Goal: Task Accomplishment & Management: Manage account settings

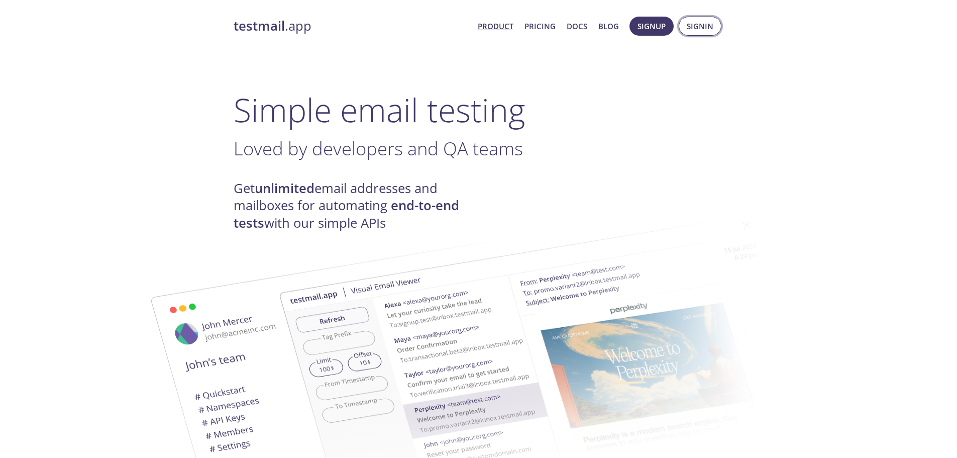
click at [701, 27] on span "Signin" at bounding box center [700, 26] width 27 height 13
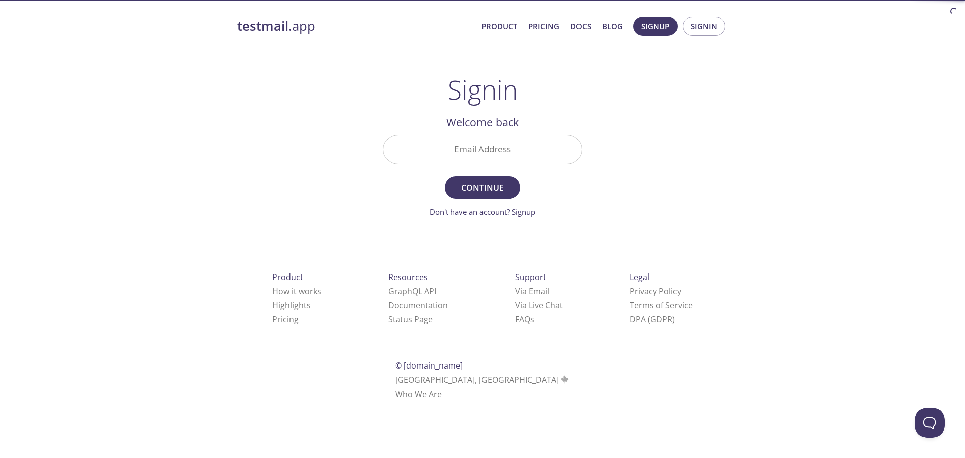
click at [475, 146] on input "Email Address" at bounding box center [482, 149] width 198 height 29
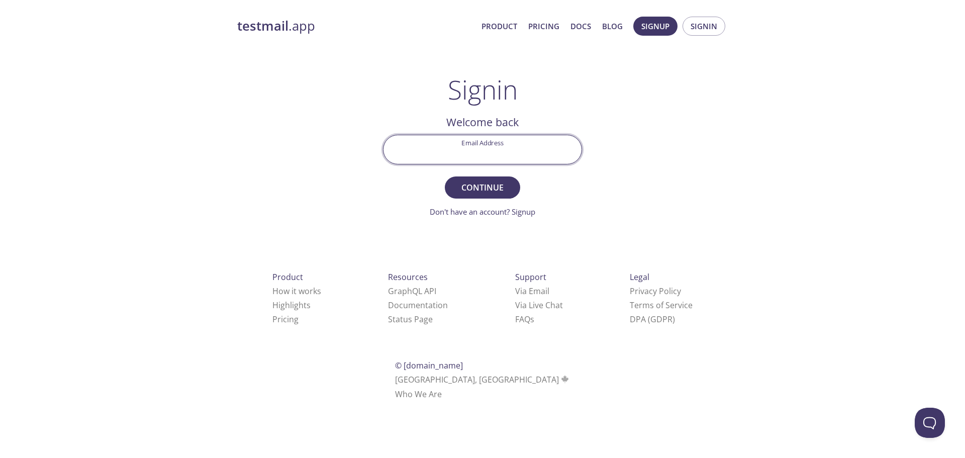
click at [472, 154] on input "Email Address" at bounding box center [482, 149] width 198 height 29
type input "[EMAIL_ADDRESS][DOMAIN_NAME]"
click at [445, 176] on button "Continue" at bounding box center [482, 187] width 75 height 22
click at [472, 154] on input "Signin Security Code" at bounding box center [482, 149] width 198 height 29
paste input "RTL9SP6"
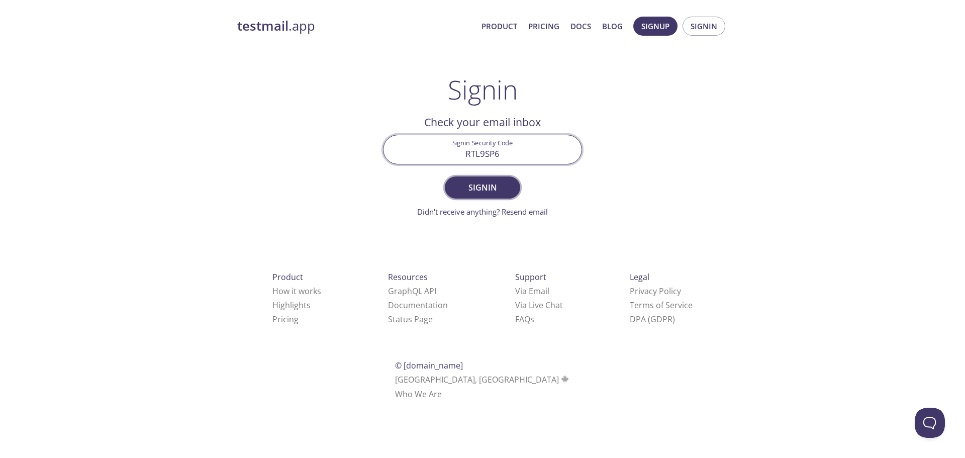
type input "RTL9SP6"
click at [469, 194] on span "Signin" at bounding box center [482, 187] width 53 height 14
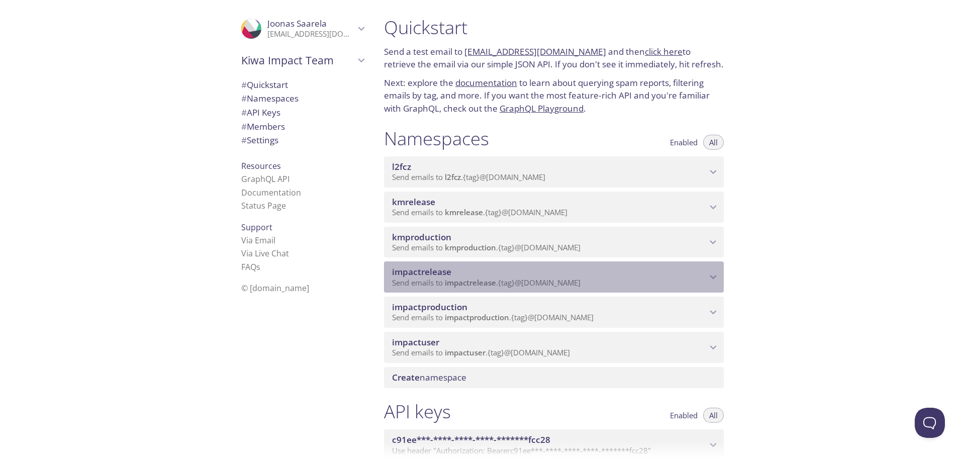
click at [695, 287] on p "Send emails to impactrelease . {tag} @[DOMAIN_NAME]" at bounding box center [549, 283] width 315 height 10
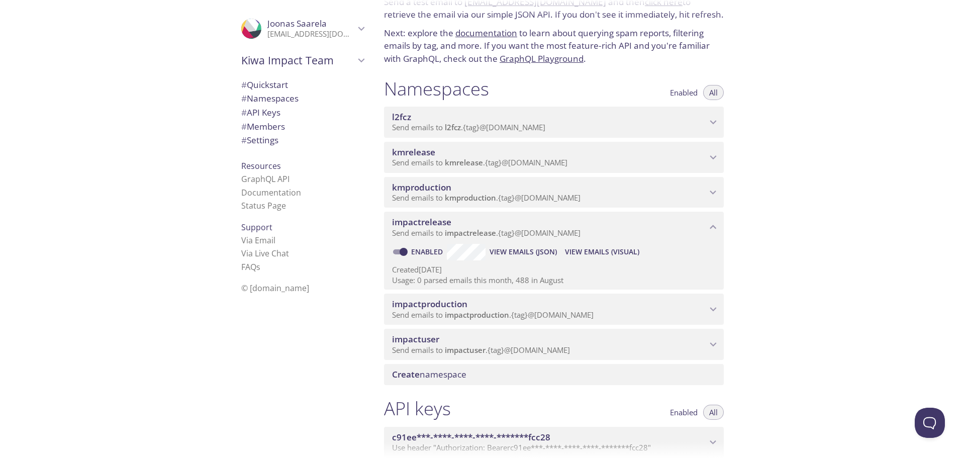
scroll to position [50, 0]
click at [611, 252] on span "View Emails (Visual)" at bounding box center [602, 251] width 74 height 12
